Goal: Complete application form

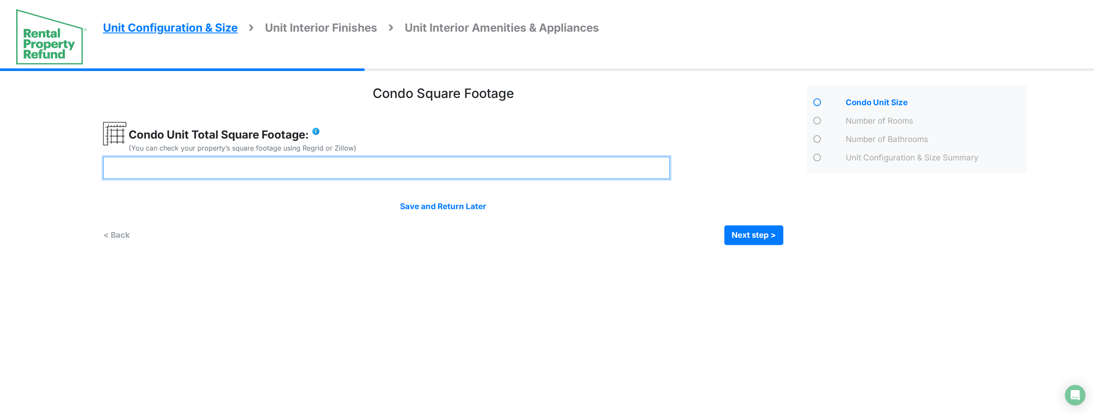
click at [313, 156] on input "number" at bounding box center [386, 167] width 567 height 23
click at [313, 160] on input "number" at bounding box center [386, 167] width 567 height 23
click at [297, 174] on input "number" at bounding box center [386, 167] width 567 height 23
type input "****"
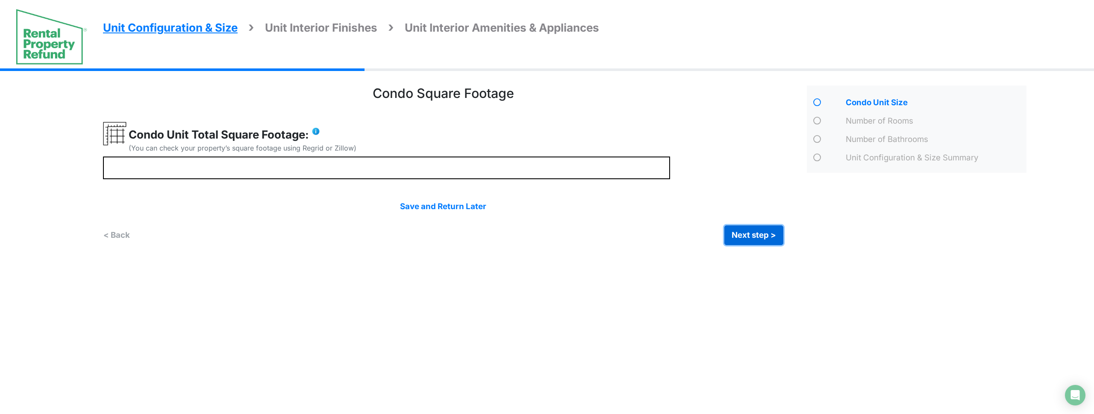
click at [747, 236] on button "Next step >" at bounding box center [754, 235] width 59 height 20
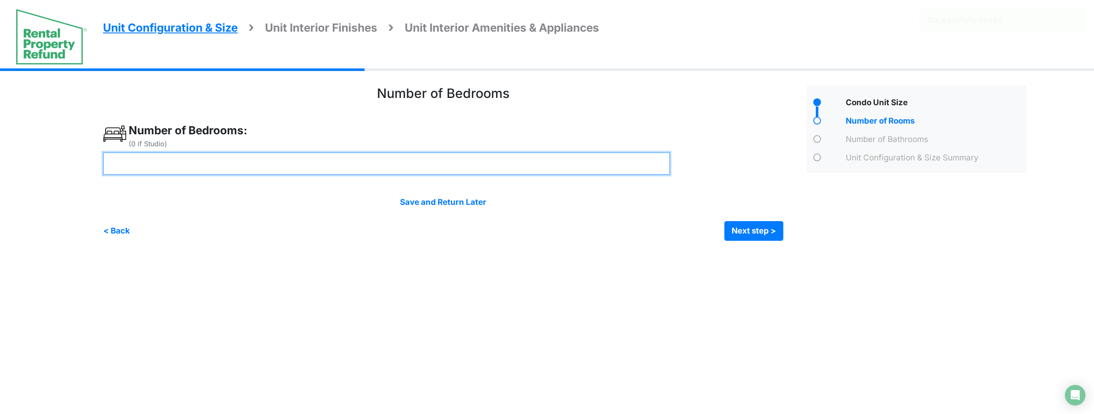
click at [329, 162] on input "number" at bounding box center [386, 163] width 567 height 23
drag, startPoint x: 329, startPoint y: 162, endPoint x: 351, endPoint y: 166, distance: 23.1
click at [329, 162] on input "number" at bounding box center [386, 163] width 567 height 23
type input "*"
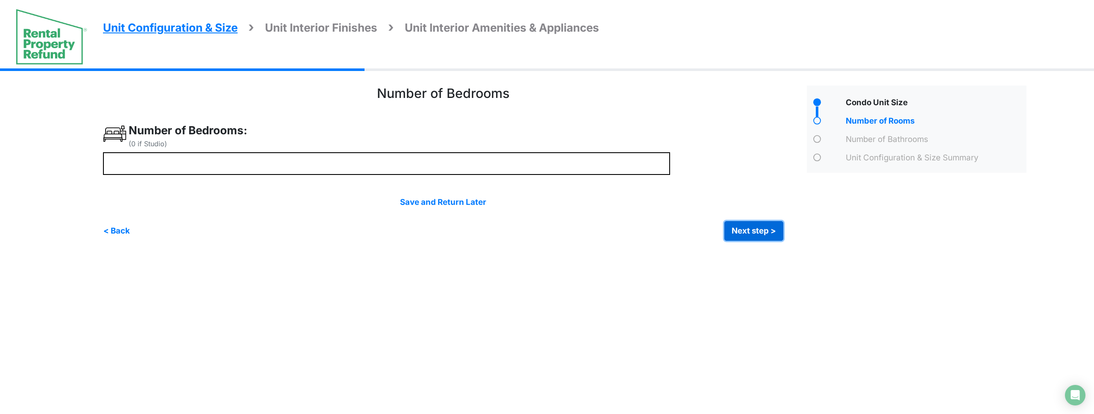
click at [754, 229] on button "Next step >" at bounding box center [754, 231] width 59 height 20
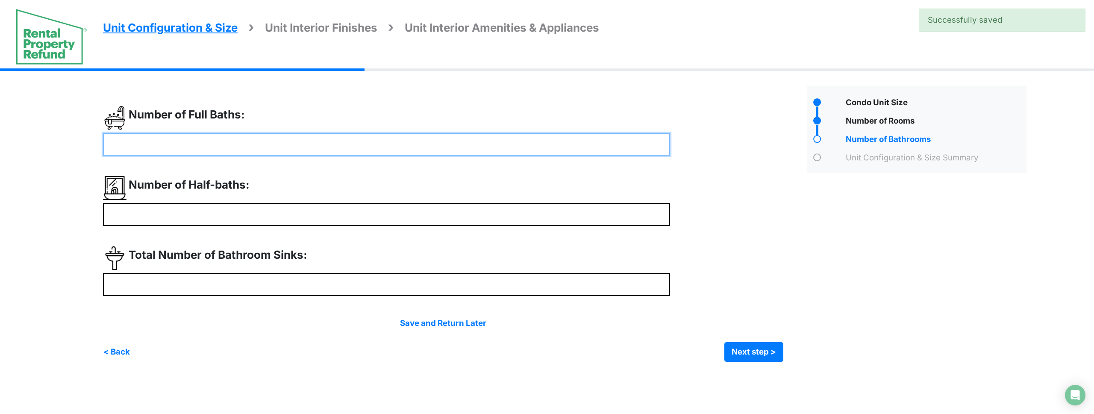
click at [253, 140] on input "number" at bounding box center [386, 144] width 567 height 23
type input "*"
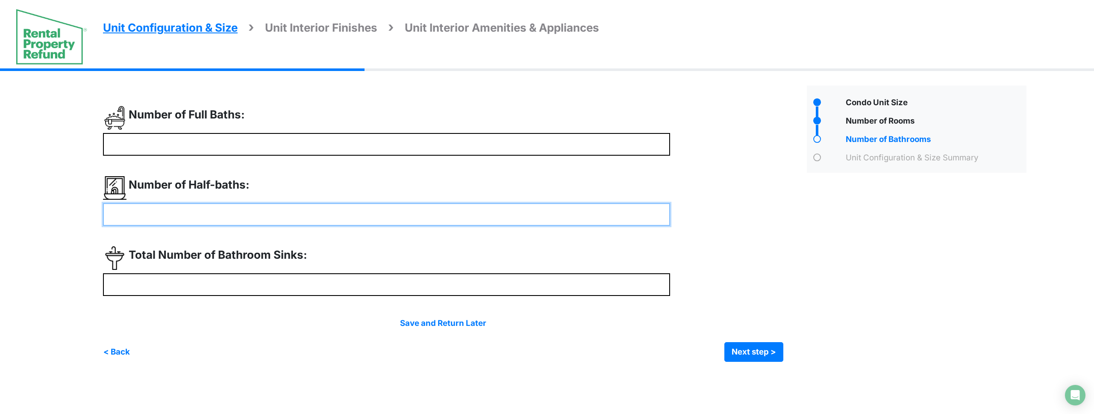
type input "*"
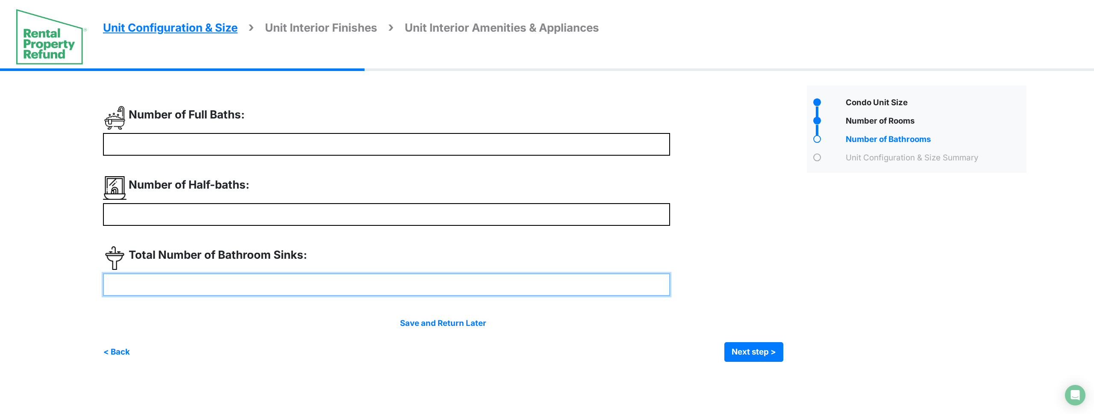
type input "*"
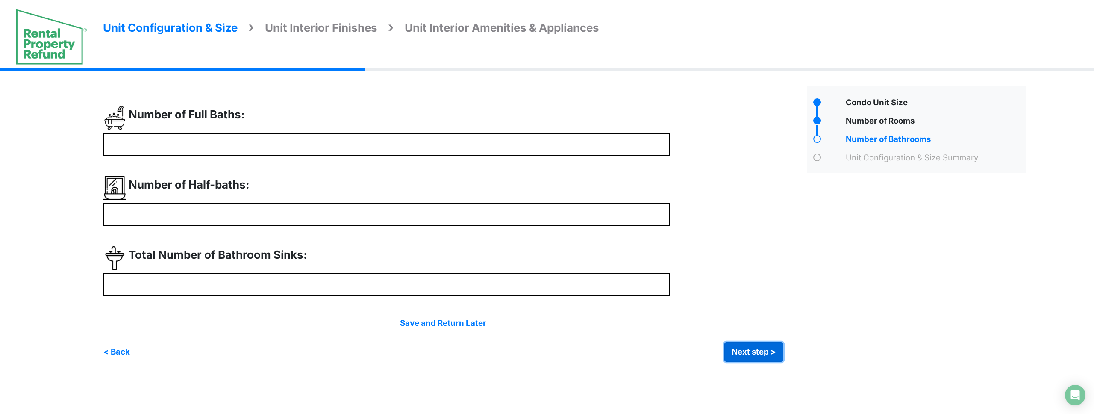
click button "Next step >" at bounding box center [754, 352] width 59 height 20
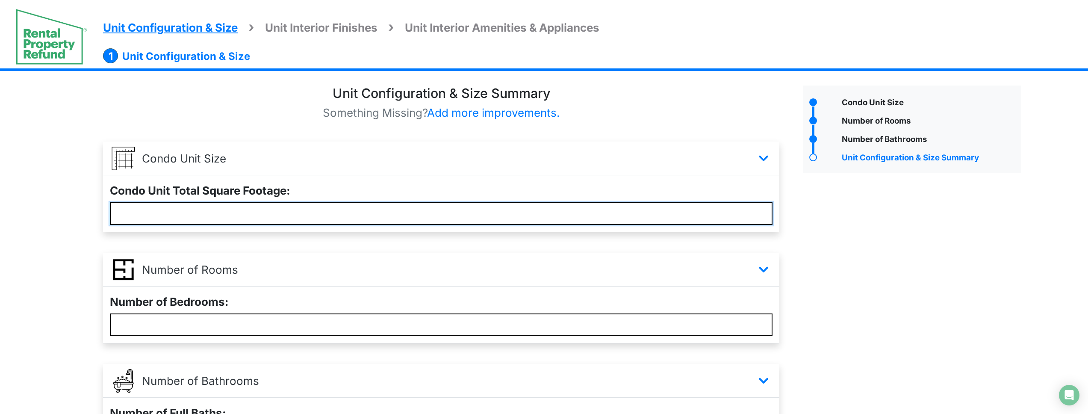
scroll to position [228, 0]
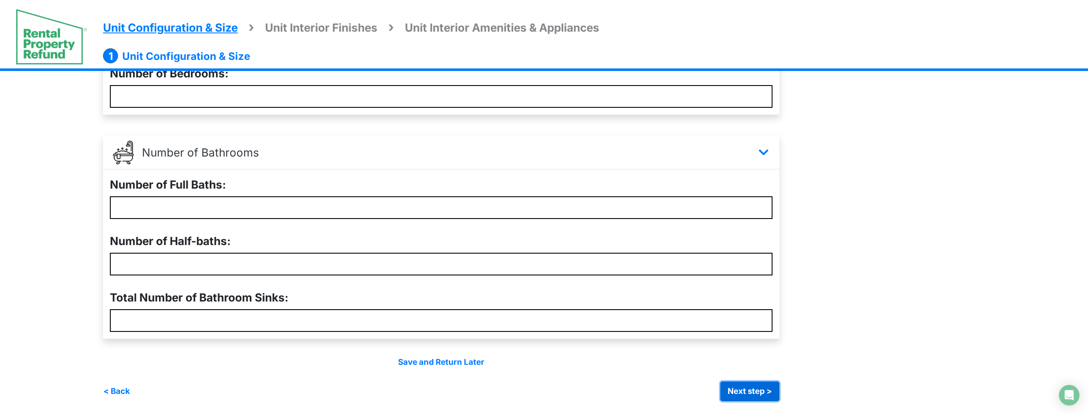
click at [767, 396] on button "Next step >" at bounding box center [749, 391] width 59 height 20
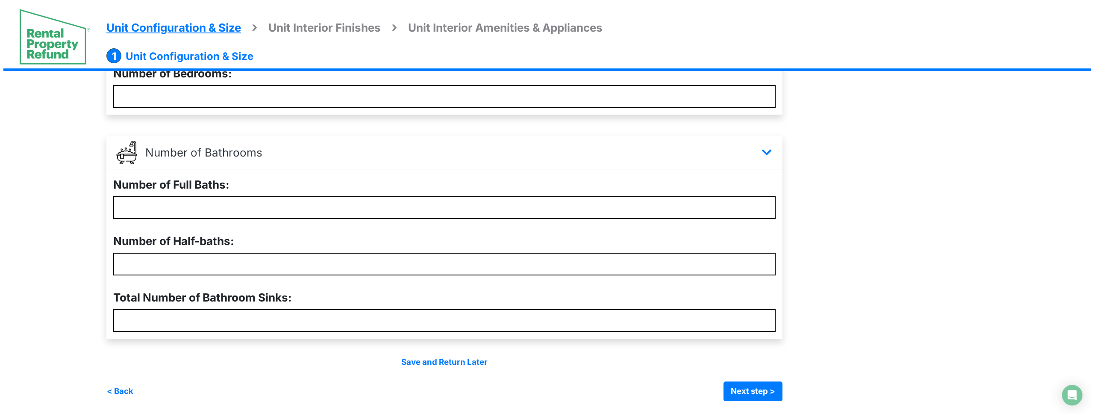
scroll to position [0, 0]
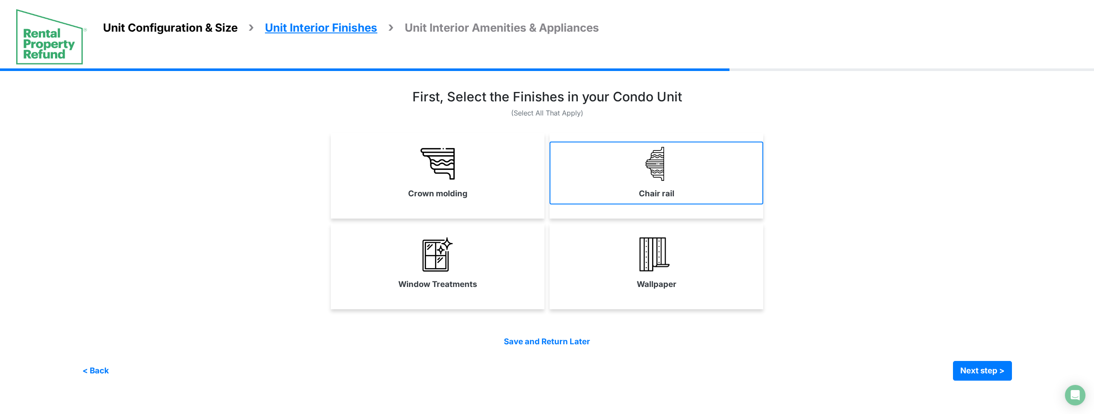
click at [568, 192] on link "Chair rail" at bounding box center [657, 172] width 214 height 62
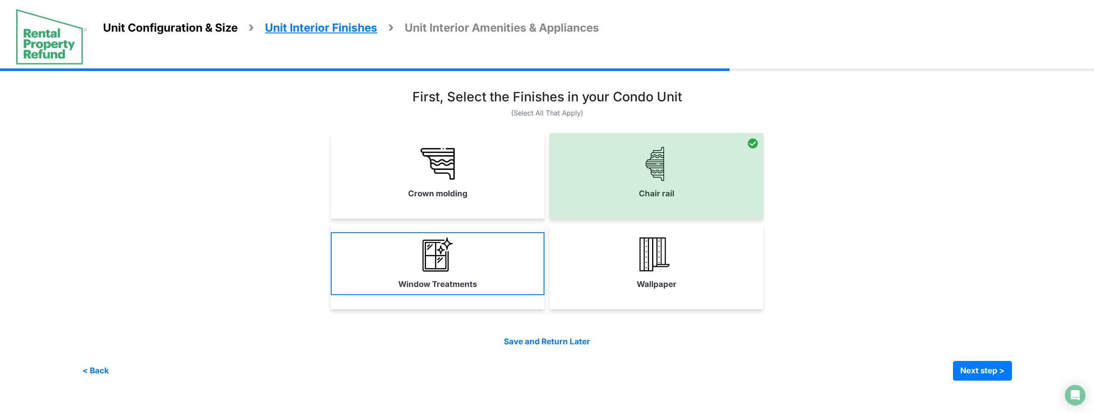
drag, startPoint x: 468, startPoint y: 189, endPoint x: 475, endPoint y: 269, distance: 80.7
click at [468, 189] on link "Crown molding" at bounding box center [438, 172] width 214 height 62
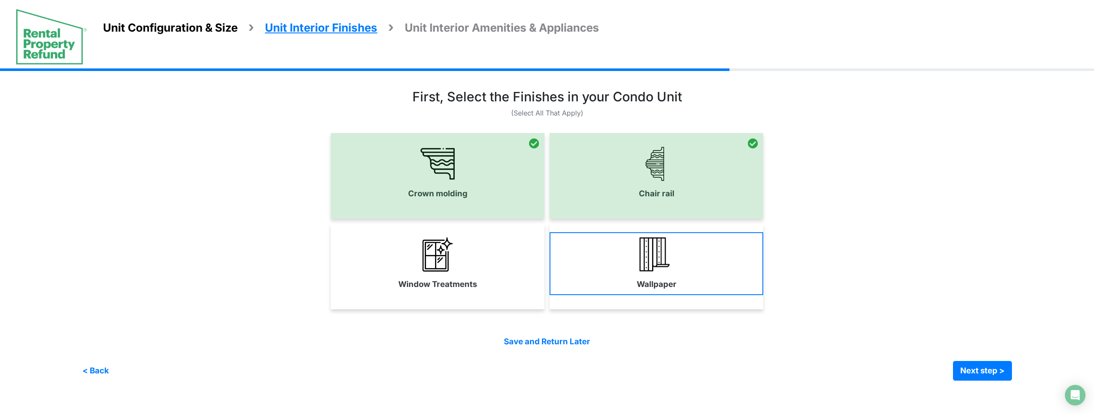
drag, startPoint x: 475, startPoint y: 269, endPoint x: 575, endPoint y: 273, distance: 100.5
click at [476, 269] on link "Window Treatments" at bounding box center [438, 263] width 214 height 62
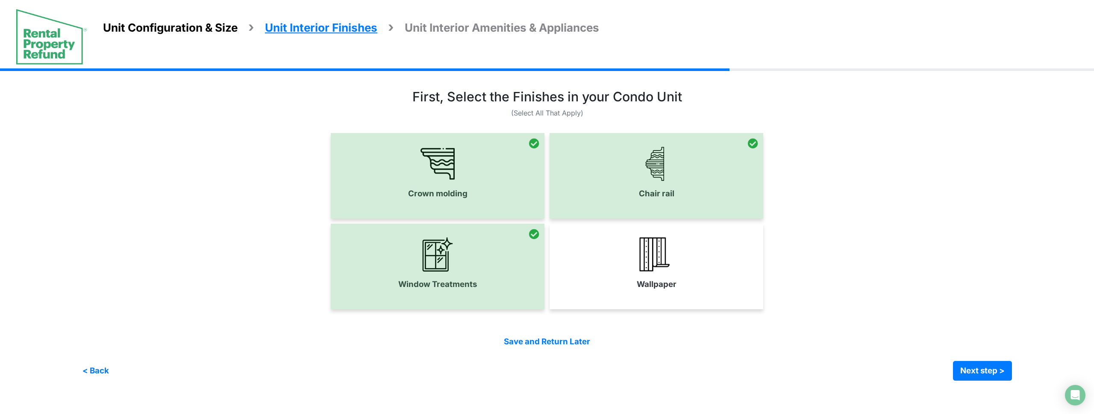
drag, startPoint x: 636, startPoint y: 277, endPoint x: 694, endPoint y: 294, distance: 60.1
click at [636, 277] on link "Wallpaper" at bounding box center [657, 263] width 214 height 62
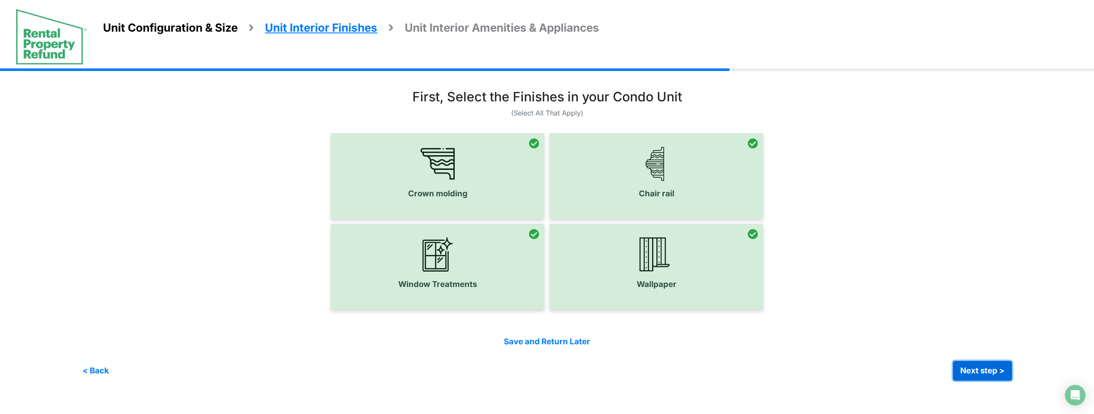
click at [978, 368] on button "Next step >" at bounding box center [982, 371] width 59 height 20
